Goal: Transaction & Acquisition: Purchase product/service

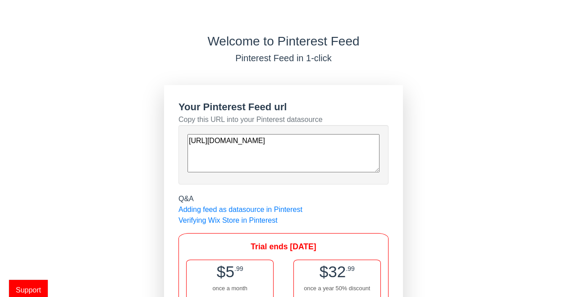
scroll to position [76, 0]
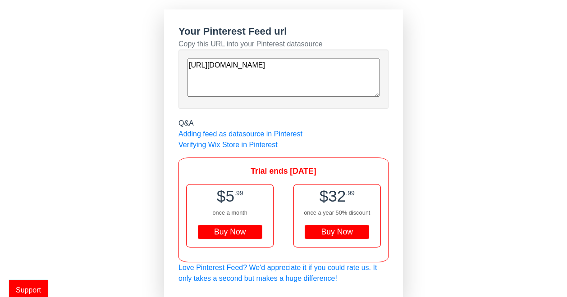
click at [330, 233] on div "Buy Now" at bounding box center [337, 232] width 64 height 14
click at [218, 230] on div "Buy Now" at bounding box center [230, 232] width 64 height 14
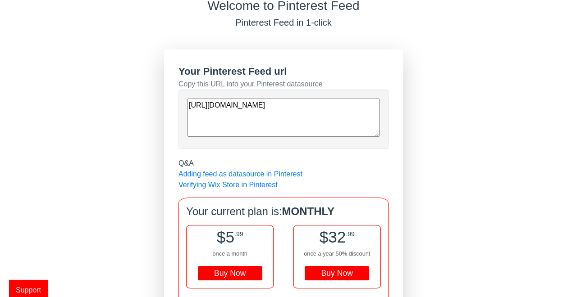
scroll to position [77, 0]
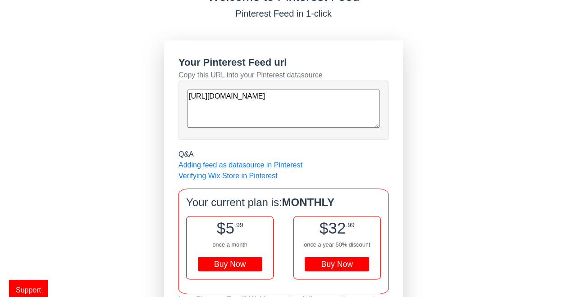
scroll to position [57, 0]
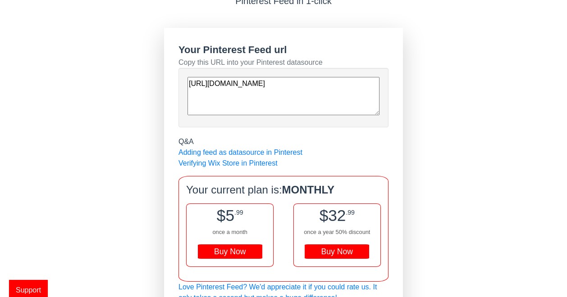
click at [547, 121] on div "Welcome to Pinterest Feed Pinterest Feed in 1-click Your Pinterest Feed url Cop…" at bounding box center [283, 148] width 567 height 342
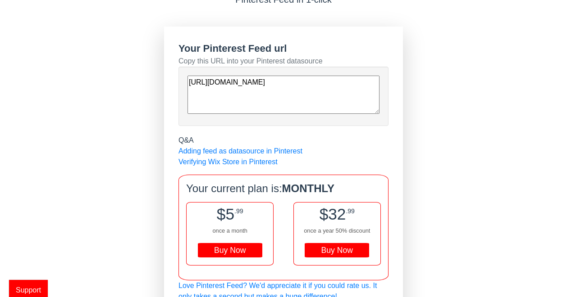
scroll to position [58, 0]
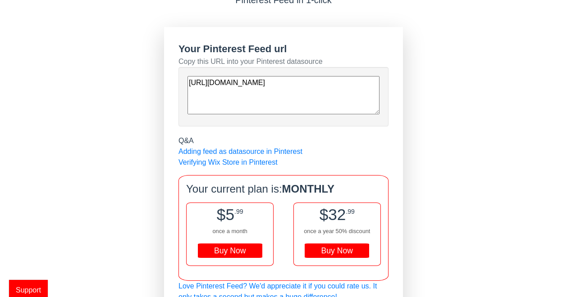
drag, startPoint x: 377, startPoint y: 96, endPoint x: 178, endPoint y: 47, distance: 204.5
click at [178, 47] on div "Your Pinterest Feed url Copy this URL into your Pinterest datasource [URL][DOMA…" at bounding box center [283, 83] width 210 height 85
